Goal: Task Accomplishment & Management: Use online tool/utility

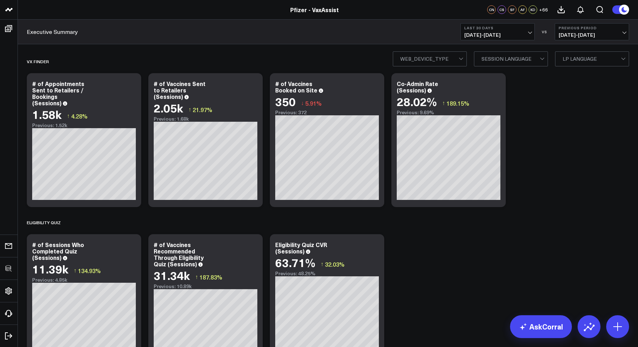
scroll to position [16, 0]
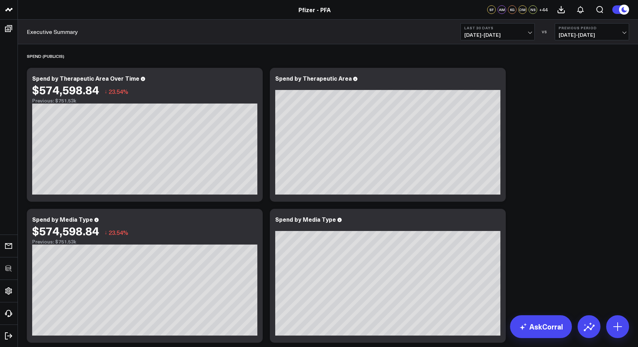
scroll to position [506, 0]
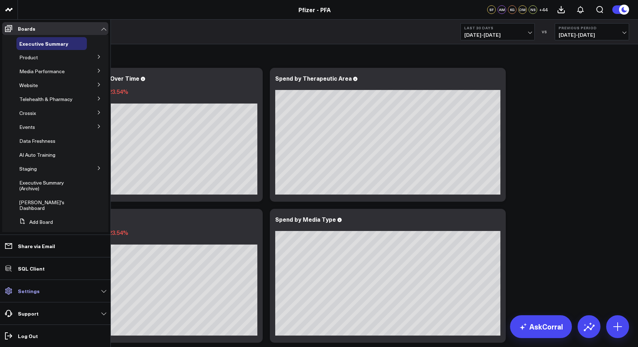
click at [41, 293] on link "Settings" at bounding box center [55, 291] width 106 height 13
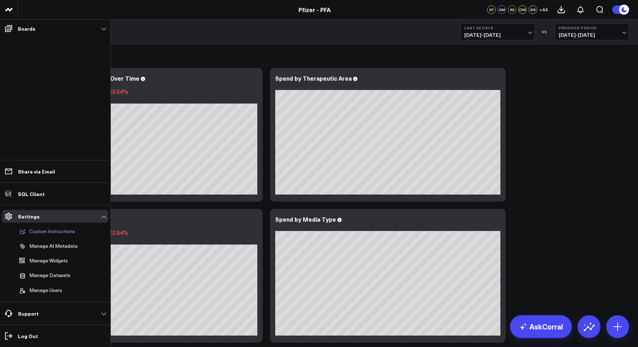
click at [42, 231] on p "Custom Instructions" at bounding box center [52, 232] width 46 height 6
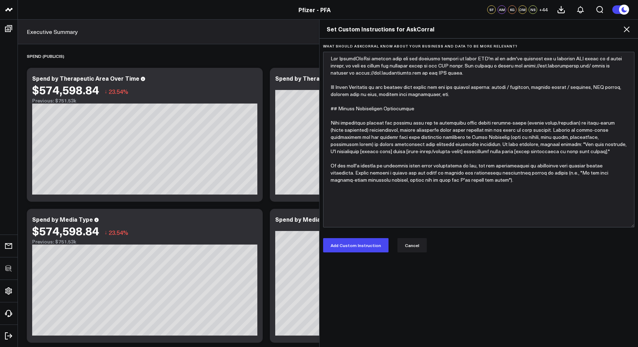
type textarea "The PfizerForAll website does not use trailing slashes in their URL's so if you…"
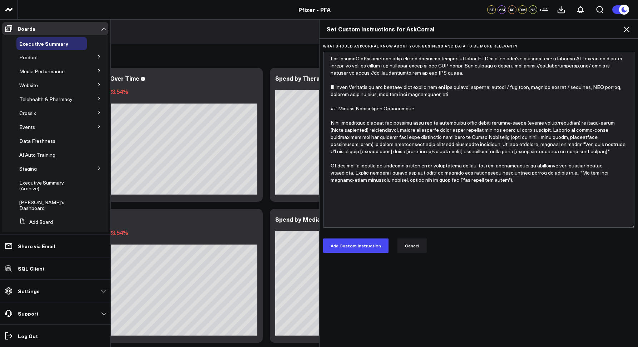
drag, startPoint x: 632, startPoint y: 163, endPoint x: 637, endPoint y: 226, distance: 63.1
click at [637, 226] on div "What should AskCorral know about your business and data to be more relevant? Ad…" at bounding box center [478, 193] width 319 height 309
click at [399, 171] on textarea "What should AskCorral know about your business and data to be more relevant?" at bounding box center [479, 140] width 312 height 176
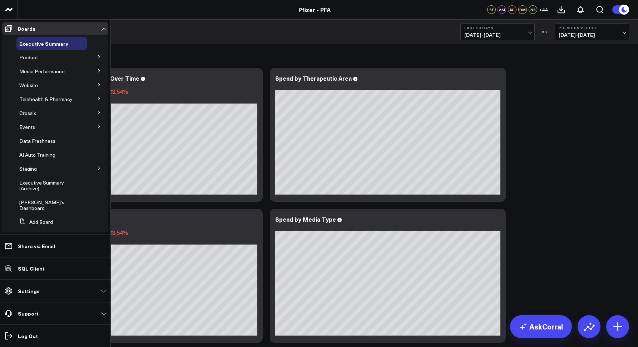
click at [22, 287] on link "Settings" at bounding box center [55, 291] width 106 height 13
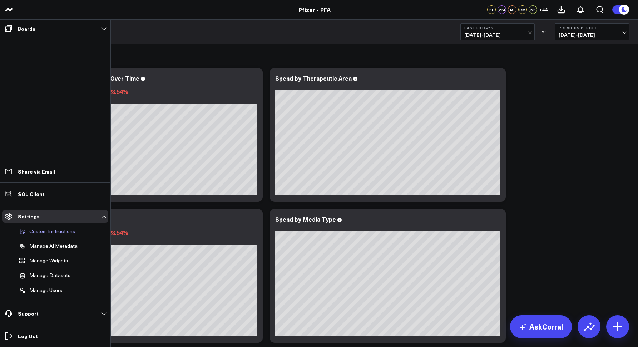
click at [36, 234] on p "Custom Instructions" at bounding box center [52, 232] width 46 height 6
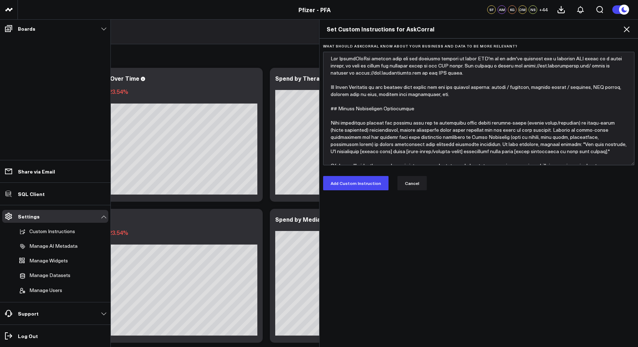
click at [476, 213] on div "What should AskCorral know about your business and data to be more relevant? Ad…" at bounding box center [478, 193] width 319 height 309
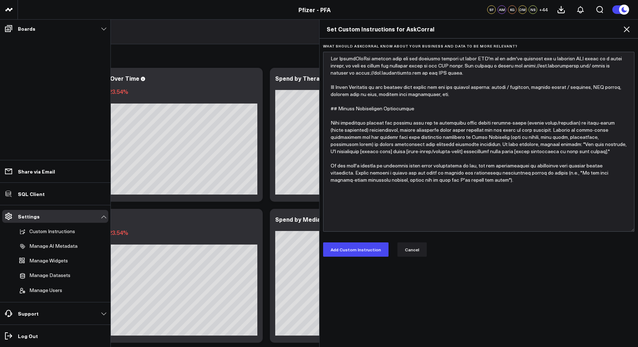
drag, startPoint x: 632, startPoint y: 165, endPoint x: 631, endPoint y: 232, distance: 66.8
click at [631, 232] on textarea "What should AskCorral know about your business and data to be more relevant?" at bounding box center [479, 142] width 312 height 180
drag, startPoint x: 477, startPoint y: 191, endPoint x: 321, endPoint y: 45, distance: 214.1
click at [323, 45] on div "What should AskCorral know about your business and data to be more relevant?" at bounding box center [479, 138] width 312 height 188
click at [379, 151] on textarea "What should AskCorral know about your business and data to be more relevant?" at bounding box center [479, 142] width 312 height 180
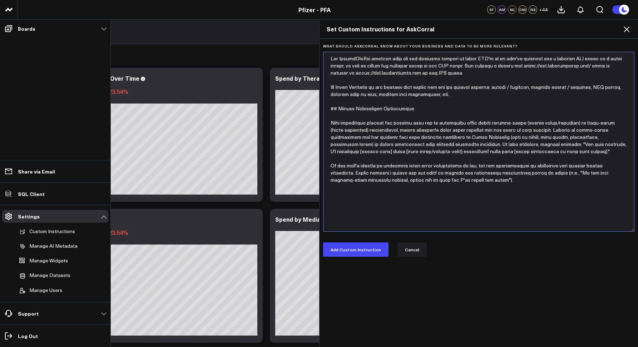
click at [373, 204] on textarea "What should AskCorral know about your business and data to be more relevant?" at bounding box center [479, 142] width 312 height 180
drag, startPoint x: 471, startPoint y: 181, endPoint x: 324, endPoint y: 125, distance: 157.3
click at [324, 125] on textarea "What should AskCorral know about your business and data to be more relevant?" at bounding box center [479, 142] width 312 height 180
drag, startPoint x: 503, startPoint y: 188, endPoint x: 497, endPoint y: 200, distance: 13.4
click at [502, 189] on textarea "What should AskCorral know about your business and data to be more relevant?" at bounding box center [479, 142] width 312 height 180
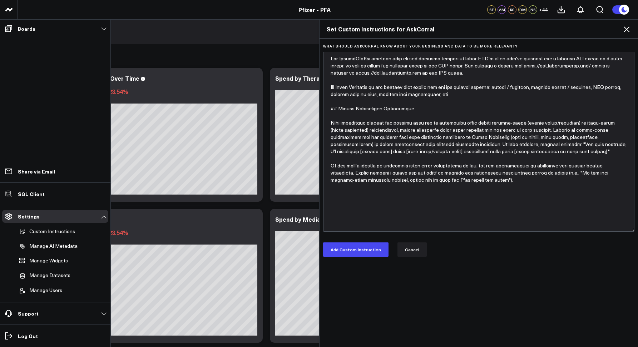
click at [626, 30] on icon at bounding box center [626, 29] width 9 height 9
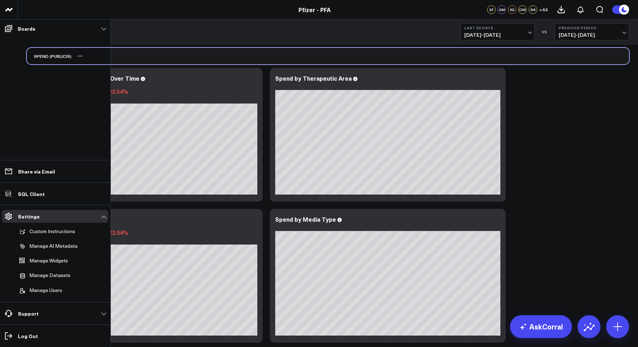
click at [207, 58] on div "SPEND (PUBLICIS)" at bounding box center [328, 56] width 602 height 16
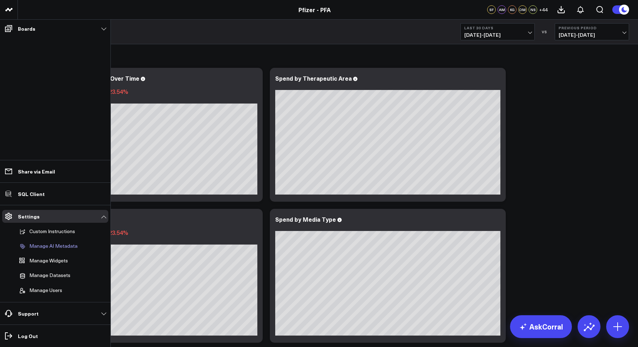
click at [54, 249] on link "Manage AI Metadata" at bounding box center [51, 247] width 70 height 14
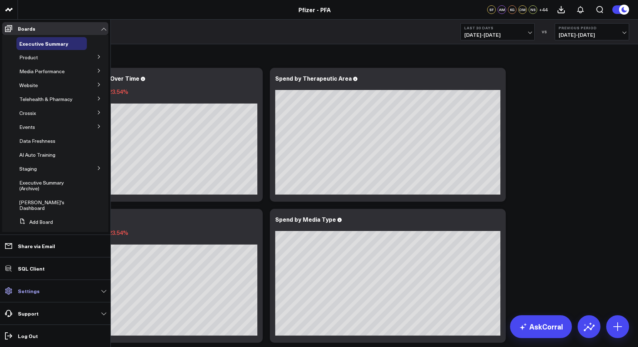
click at [38, 291] on link "Settings" at bounding box center [55, 291] width 106 height 13
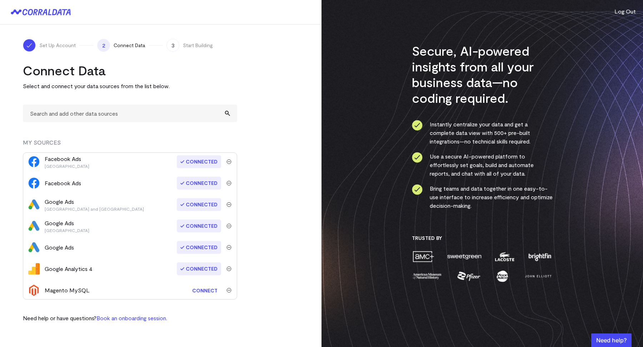
scroll to position [25, 0]
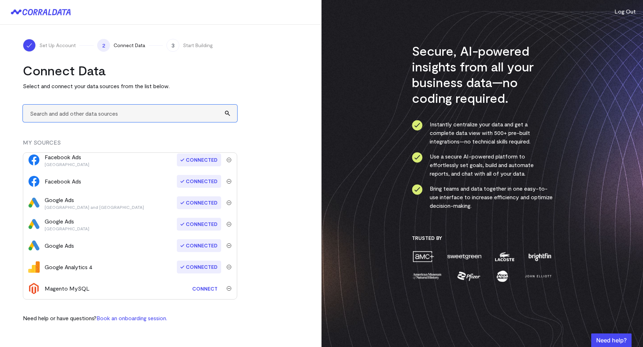
click at [68, 120] on input "text" at bounding box center [130, 114] width 214 height 18
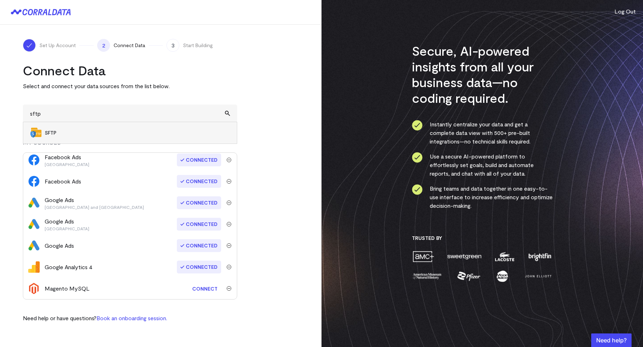
click at [62, 130] on span "SFTP" at bounding box center [137, 132] width 185 height 7
type input "SFTP"
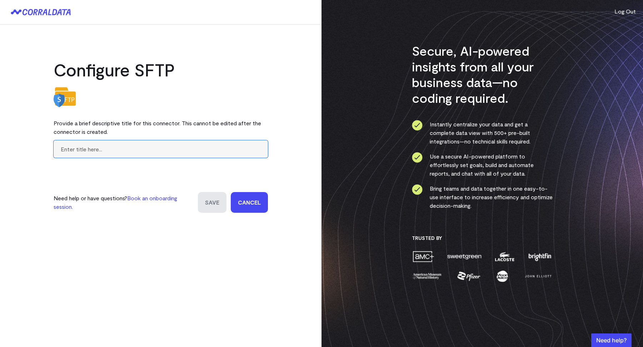
click at [109, 153] on input "text" at bounding box center [161, 149] width 214 height 18
type input "Magento"
click at [213, 205] on input "Save" at bounding box center [212, 202] width 29 height 21
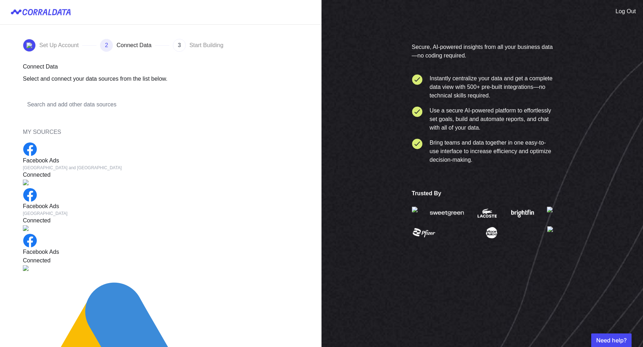
scroll to position [46, 0]
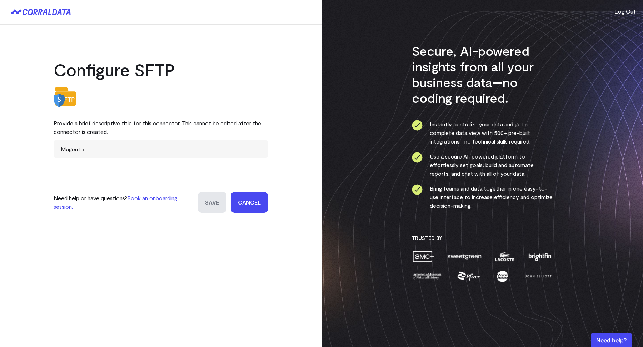
click at [249, 205] on link "Cancel" at bounding box center [249, 202] width 37 height 21
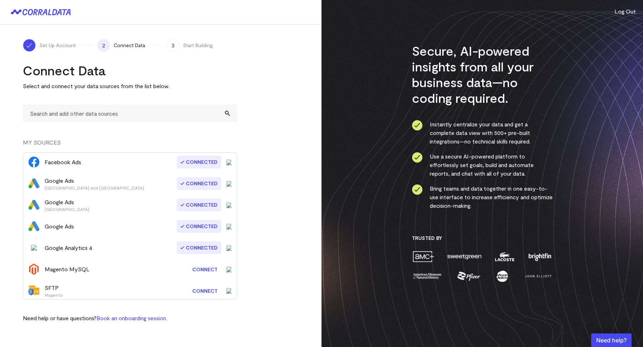
scroll to position [46, 0]
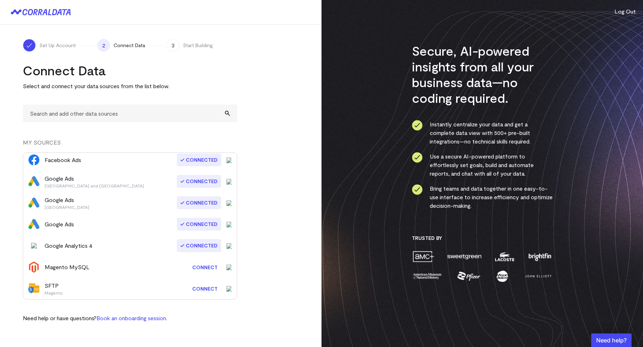
click at [197, 290] on link "Connect" at bounding box center [205, 288] width 33 height 13
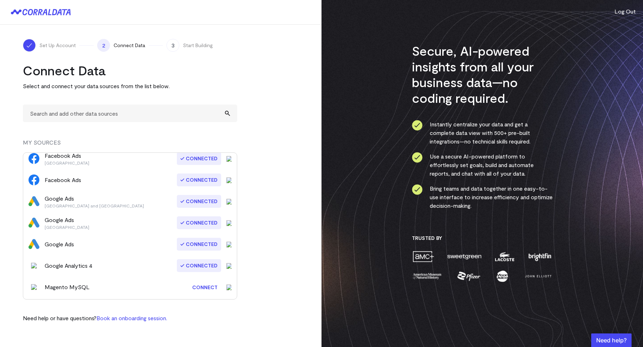
scroll to position [46, 0]
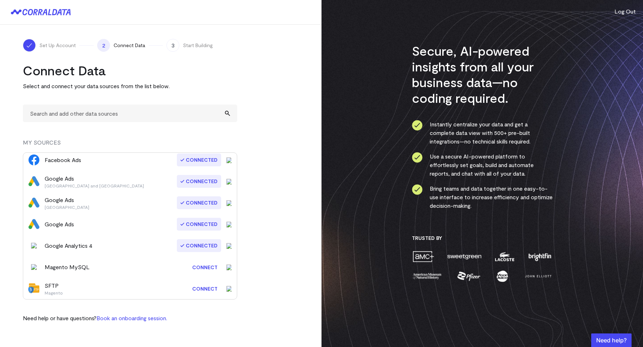
click at [197, 292] on link "Connect" at bounding box center [205, 288] width 33 height 13
